Goal: Task Accomplishment & Management: Complete application form

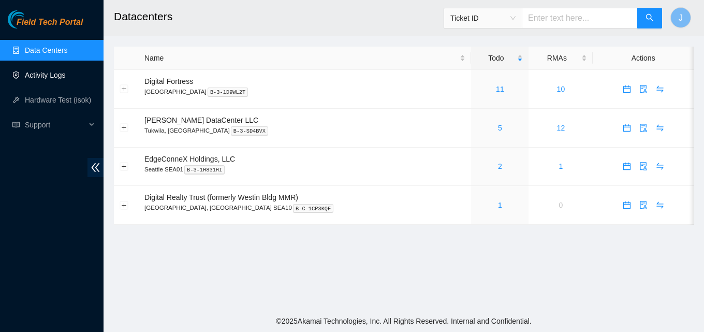
click at [50, 76] on link "Activity Logs" at bounding box center [45, 75] width 41 height 8
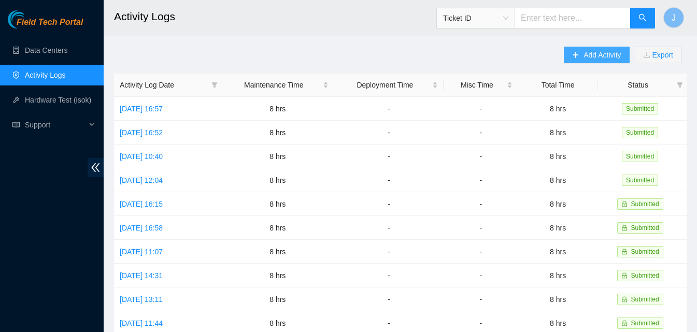
click at [614, 48] on button "Add Activity" at bounding box center [596, 55] width 65 height 17
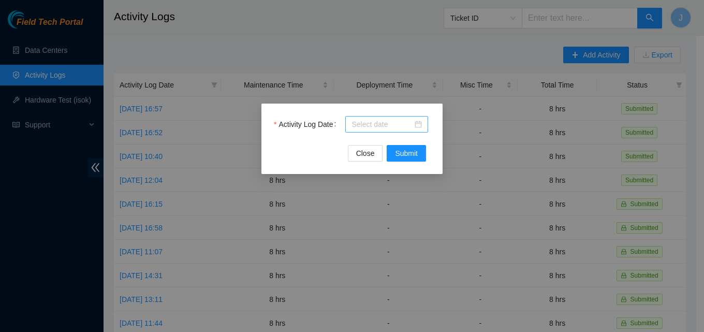
click at [374, 125] on input "Activity Log Date" at bounding box center [382, 124] width 61 height 11
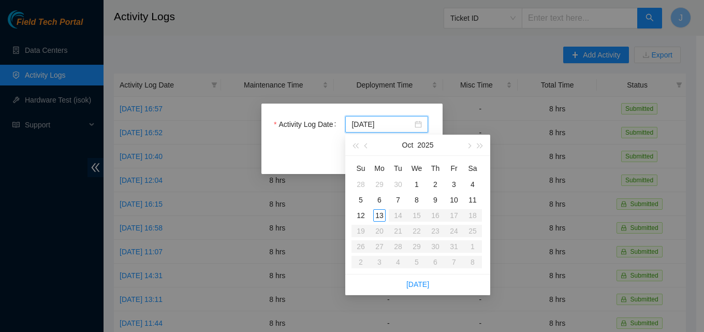
type input "[DATE]"
drag, startPoint x: 388, startPoint y: 213, endPoint x: 380, endPoint y: 214, distance: 8.9
click at [380, 214] on td "13" at bounding box center [379, 216] width 19 height 16
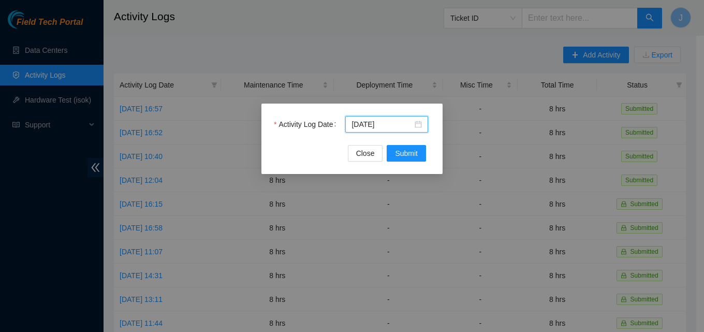
click at [379, 215] on div "Activity Log Date [DATE] Close Submit" at bounding box center [352, 166] width 704 height 332
click at [415, 145] on div "Activity Log Date [DATE]" at bounding box center [352, 130] width 156 height 29
click at [416, 146] on button "Submit" at bounding box center [406, 153] width 39 height 17
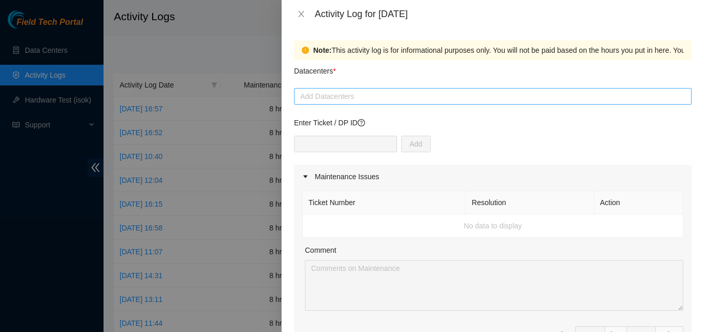
click at [354, 97] on div at bounding box center [493, 96] width 393 height 12
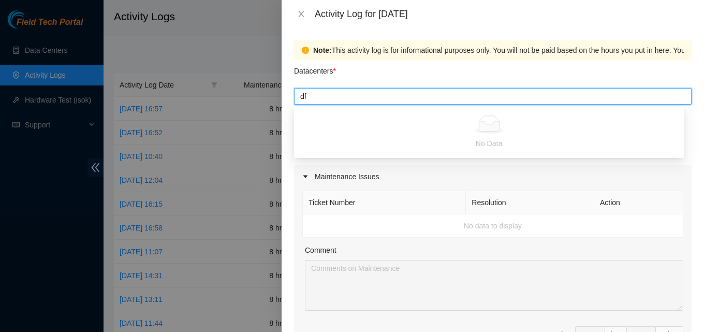
type input "d"
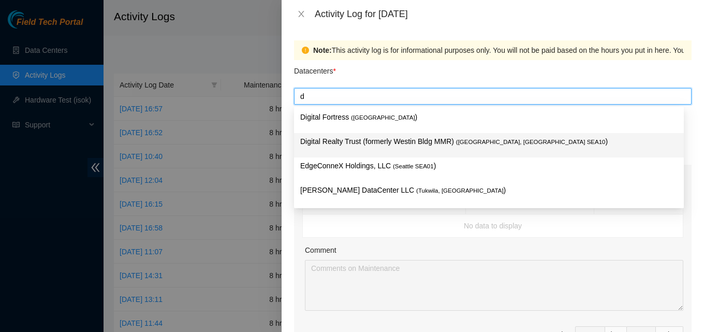
click at [365, 145] on p "Digital Realty Trust (formerly Westin Bldg MMR) ( [GEOGRAPHIC_DATA], [GEOGRAPHI…" at bounding box center [489, 142] width 378 height 12
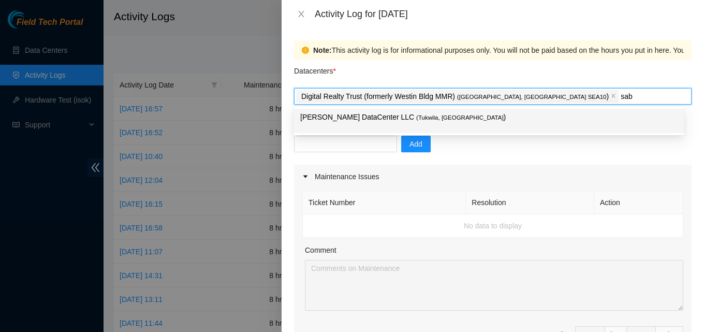
type input "sabe"
click at [415, 113] on p "[PERSON_NAME] DataCenter LLC ( [GEOGRAPHIC_DATA], [GEOGRAPHIC_DATA] )" at bounding box center [489, 117] width 378 height 12
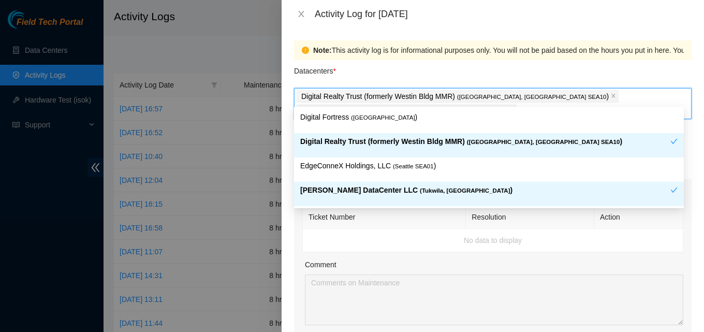
click at [291, 234] on div "Note: This activity log is for informational purposes only. You will not be pai…" at bounding box center [493, 180] width 423 height 304
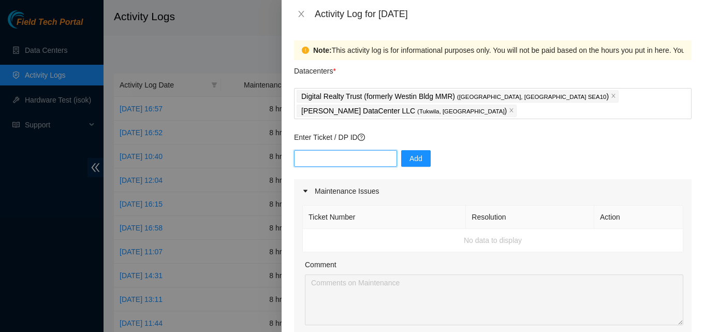
click at [327, 150] on input "text" at bounding box center [345, 158] width 103 height 17
paste input "DP69051"
type input "DP69051"
click at [410, 153] on span "Add" at bounding box center [416, 158] width 13 height 11
click at [309, 150] on input "text" at bounding box center [345, 158] width 103 height 17
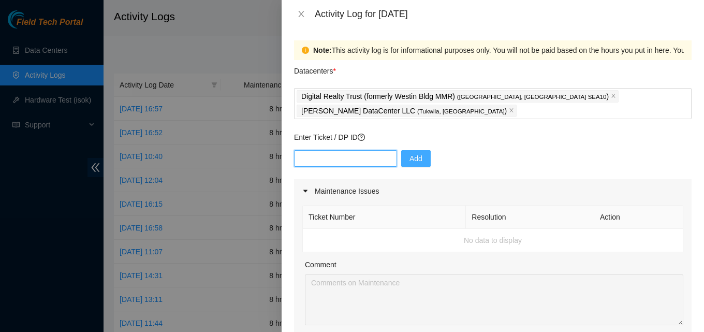
paste input "DP76090"
type input "DP76090"
click at [410, 153] on span "Add" at bounding box center [416, 158] width 13 height 11
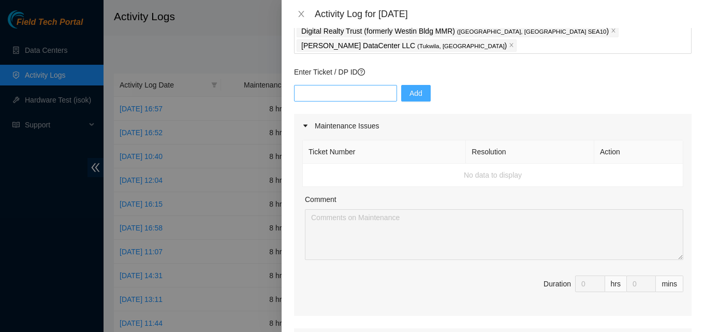
scroll to position [52, 0]
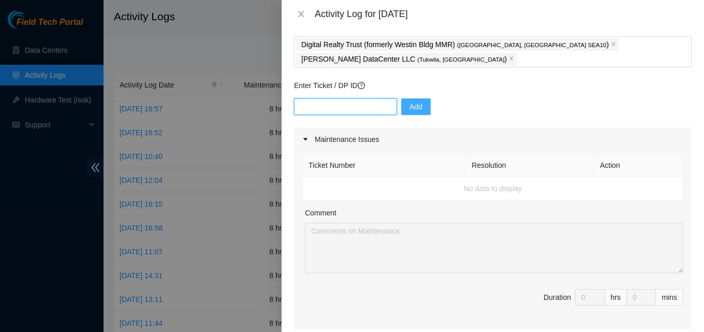
click at [340, 98] on input "text" at bounding box center [345, 106] width 103 height 17
paste input "DP76091"
type input "DP76091"
click at [411, 101] on span "Add" at bounding box center [416, 106] width 13 height 11
click at [345, 99] on input "text" at bounding box center [345, 106] width 103 height 17
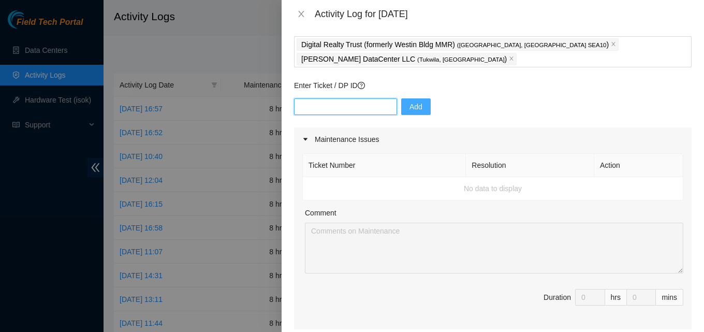
paste input "B-G-2UOHLMQ"
type input "B-G-2UOHLMQ"
click at [415, 98] on button "Add" at bounding box center [416, 106] width 30 height 17
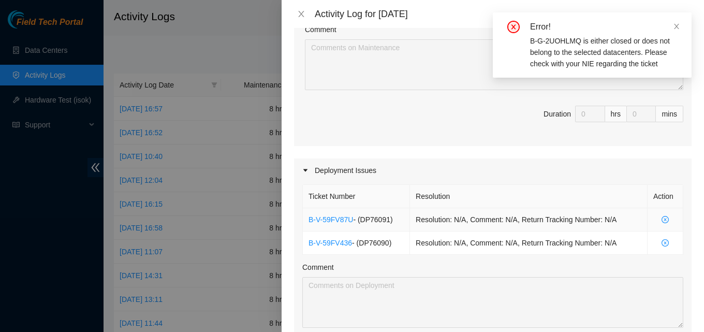
scroll to position [259, 0]
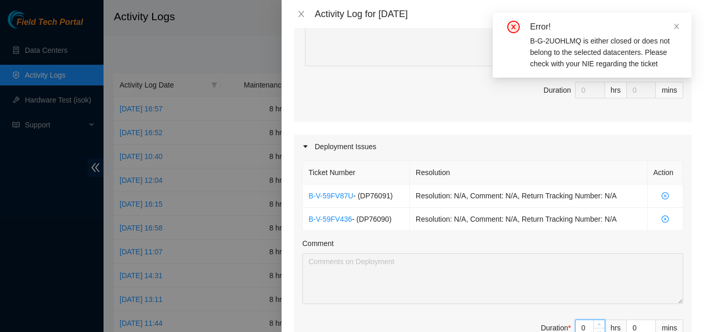
click at [580, 320] on input "0" at bounding box center [590, 328] width 29 height 16
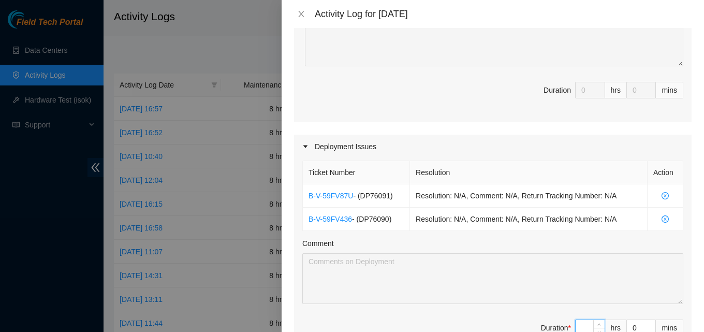
type input "8"
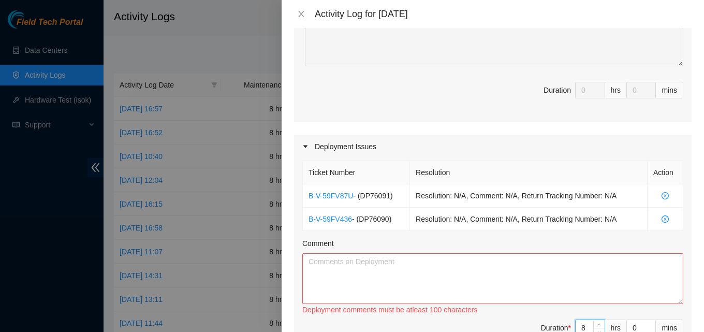
type input "8"
click at [514, 263] on textarea "Comment" at bounding box center [493, 278] width 381 height 51
click at [560, 253] on textarea "Comment" at bounding box center [493, 278] width 381 height 51
paste textarea "B-G-2UOHLMQ"
paste textarea "DP69051"
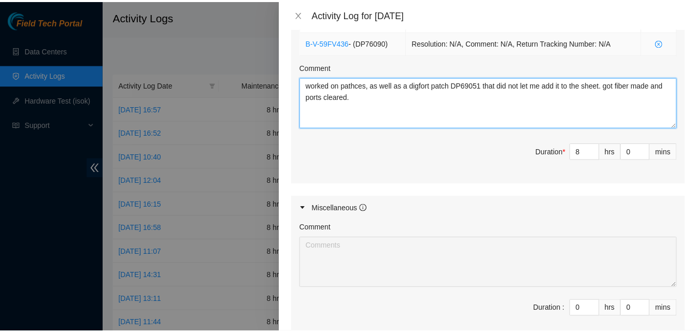
scroll to position [518, 0]
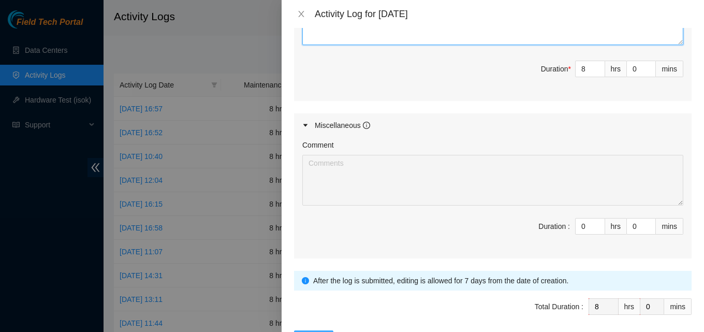
type textarea "worked on pathces, as well as a digfort patch DP69051 that did not let me add i…"
